Goal: Check status: Check status

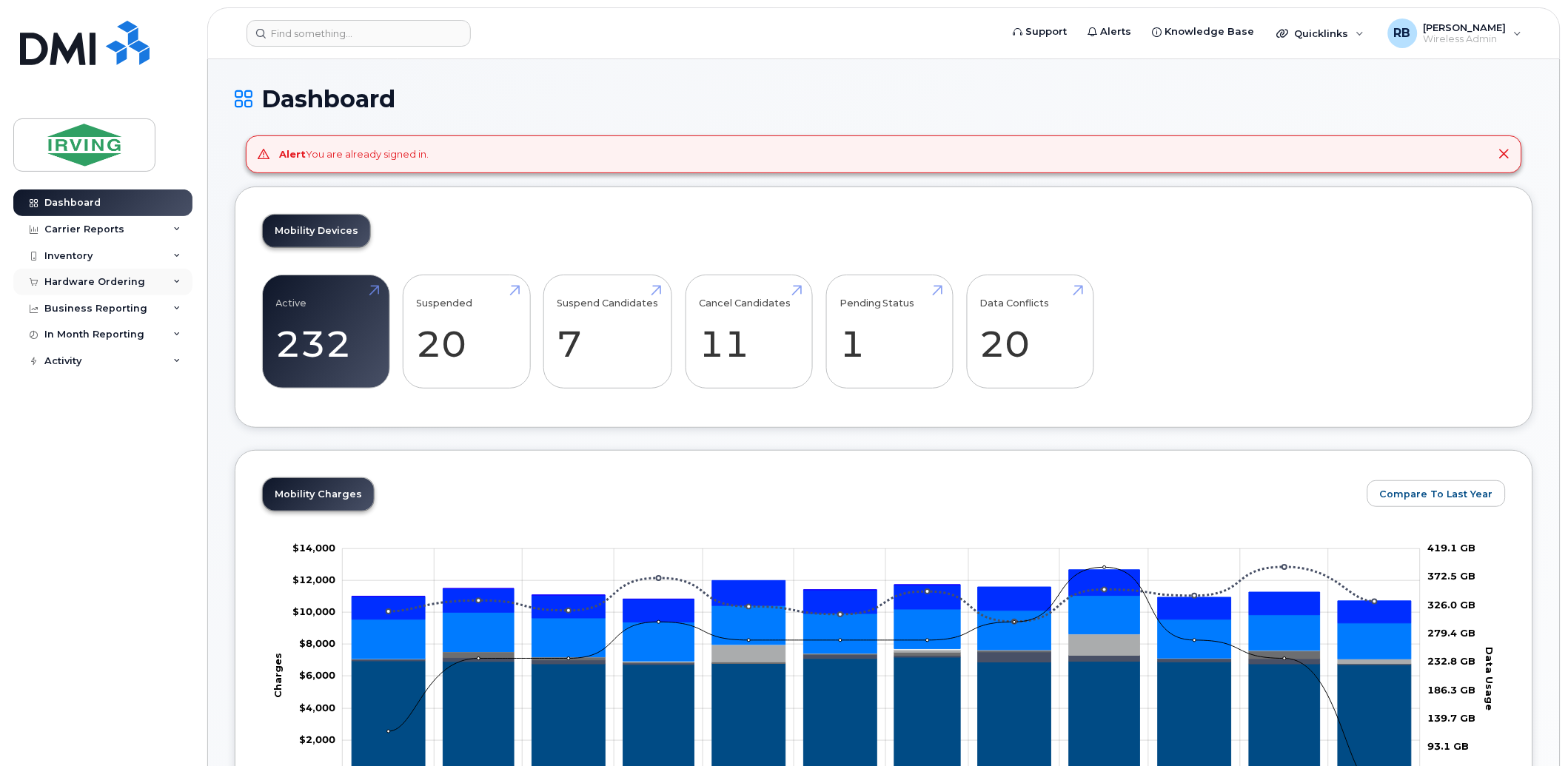
click at [64, 285] on div "Hardware Ordering" at bounding box center [94, 282] width 100 height 12
click at [62, 339] on div "Orders" at bounding box center [69, 338] width 36 height 13
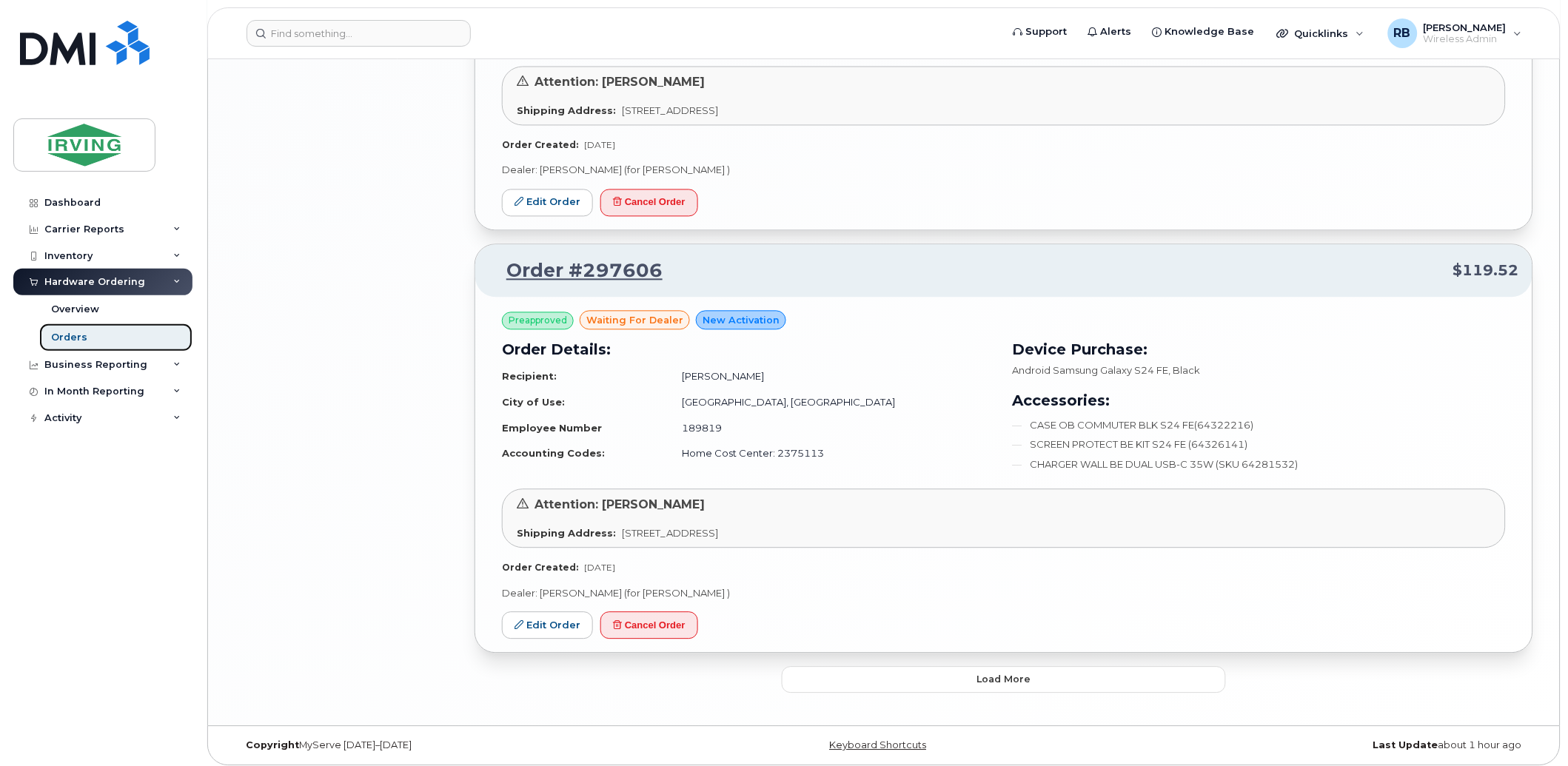
scroll to position [2636, 0]
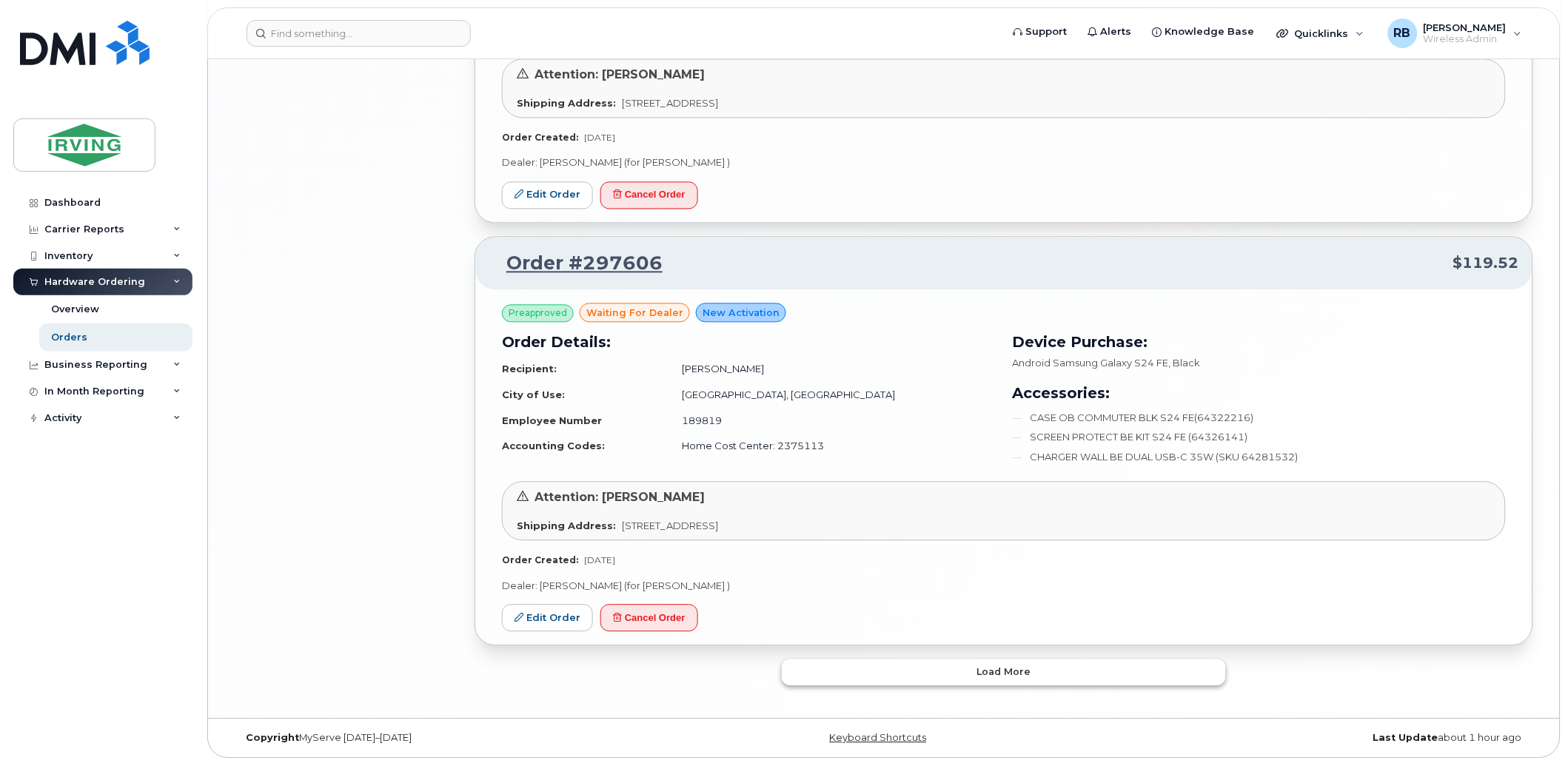
click at [872, 669] on button "Load more" at bounding box center [1003, 673] width 444 height 27
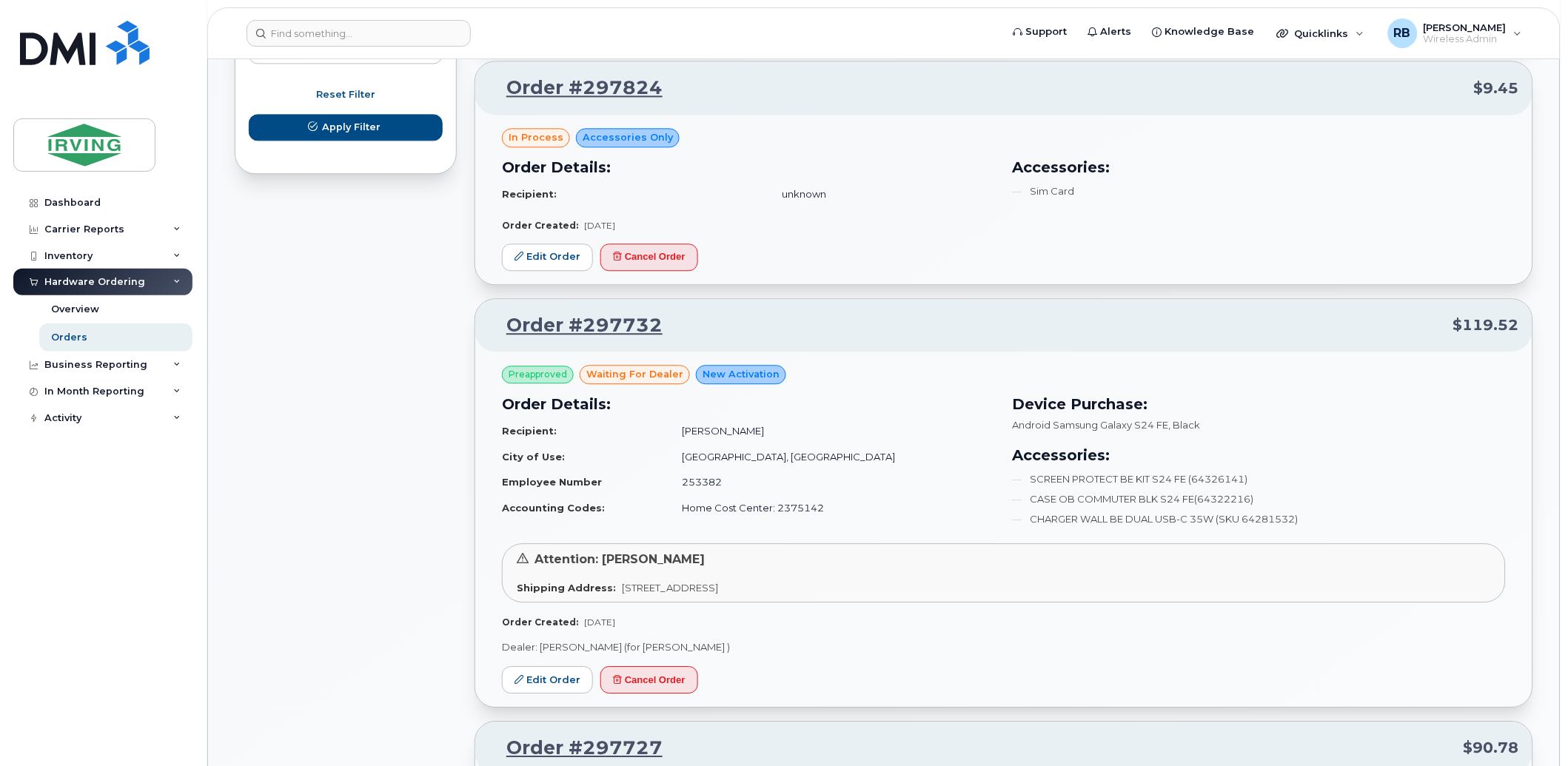
scroll to position [1100, 0]
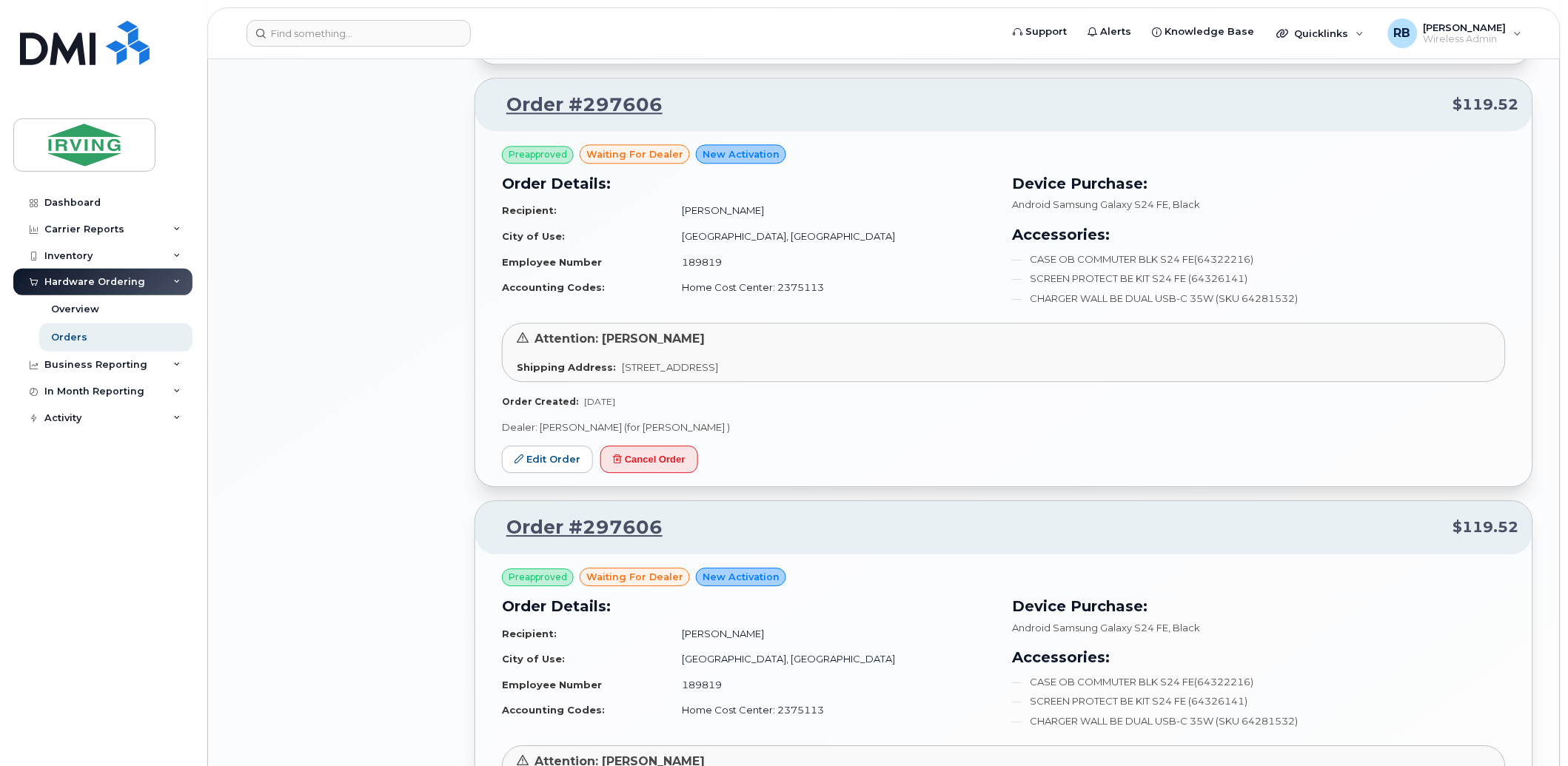
scroll to position [2636, 0]
